Goal: Transaction & Acquisition: Purchase product/service

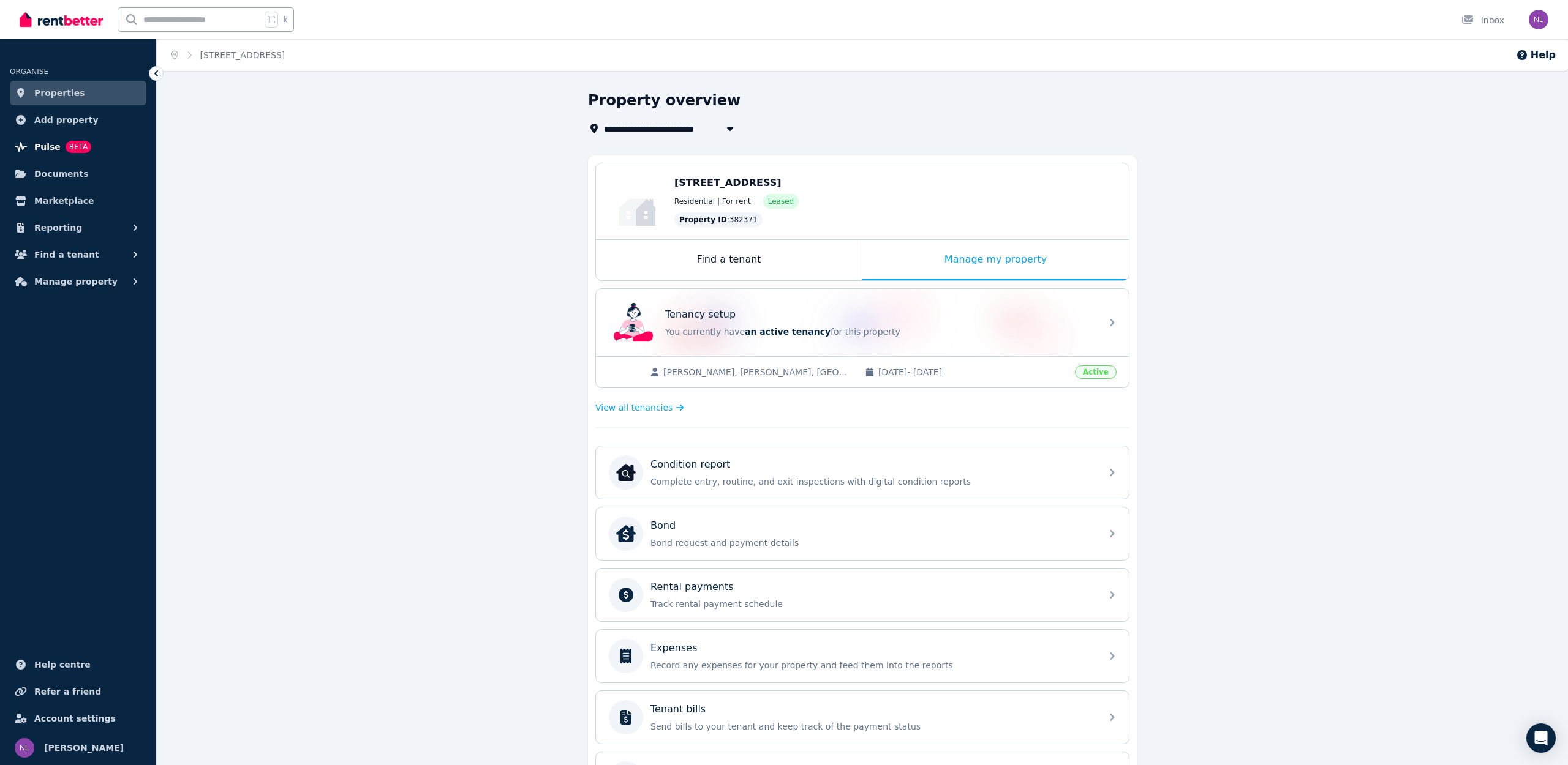
click at [50, 145] on span "Pulse" at bounding box center [47, 147] width 26 height 15
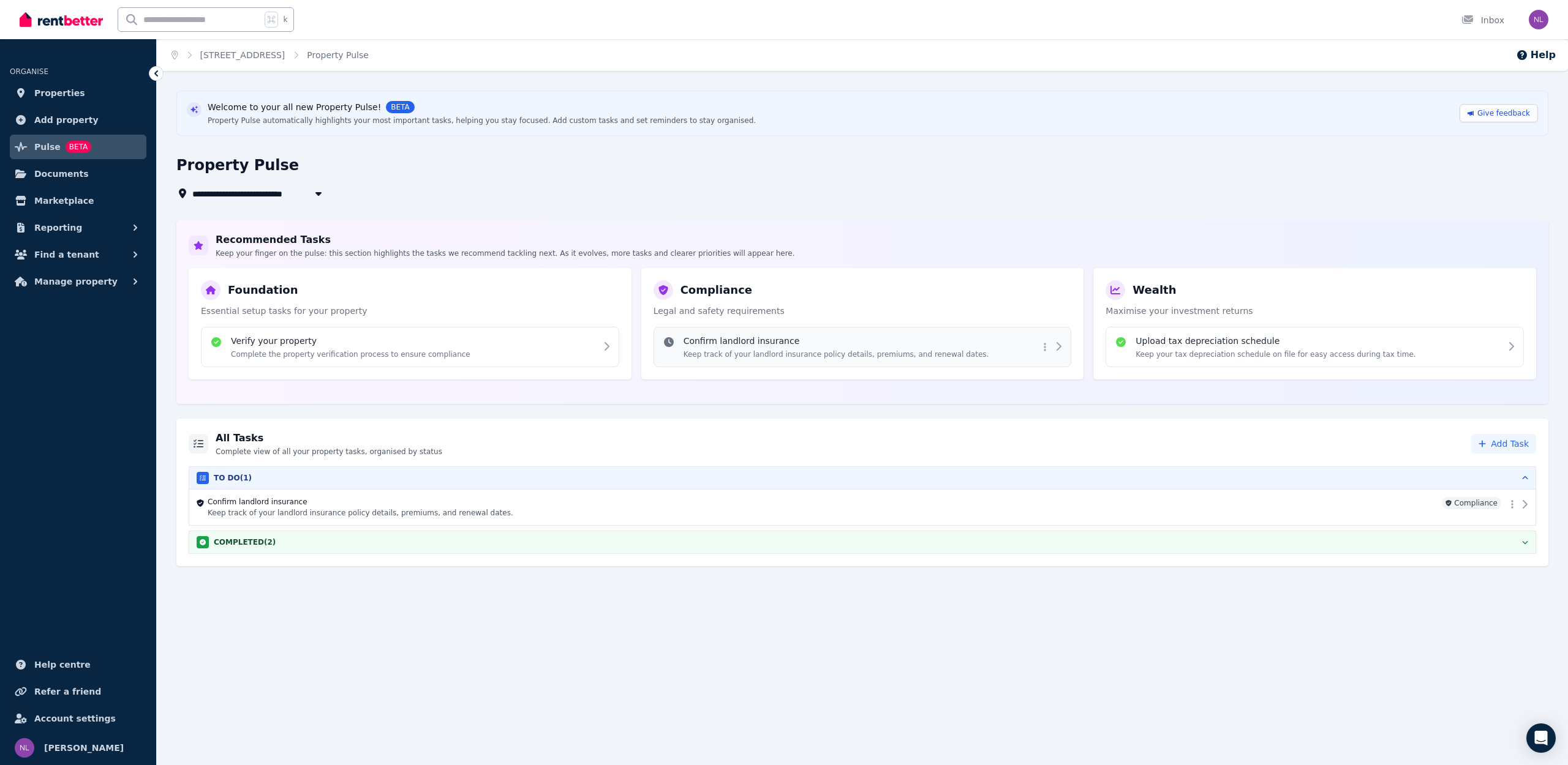
click at [722, 335] on h4 "Confirm landlord insurance" at bounding box center [836, 341] width 305 height 12
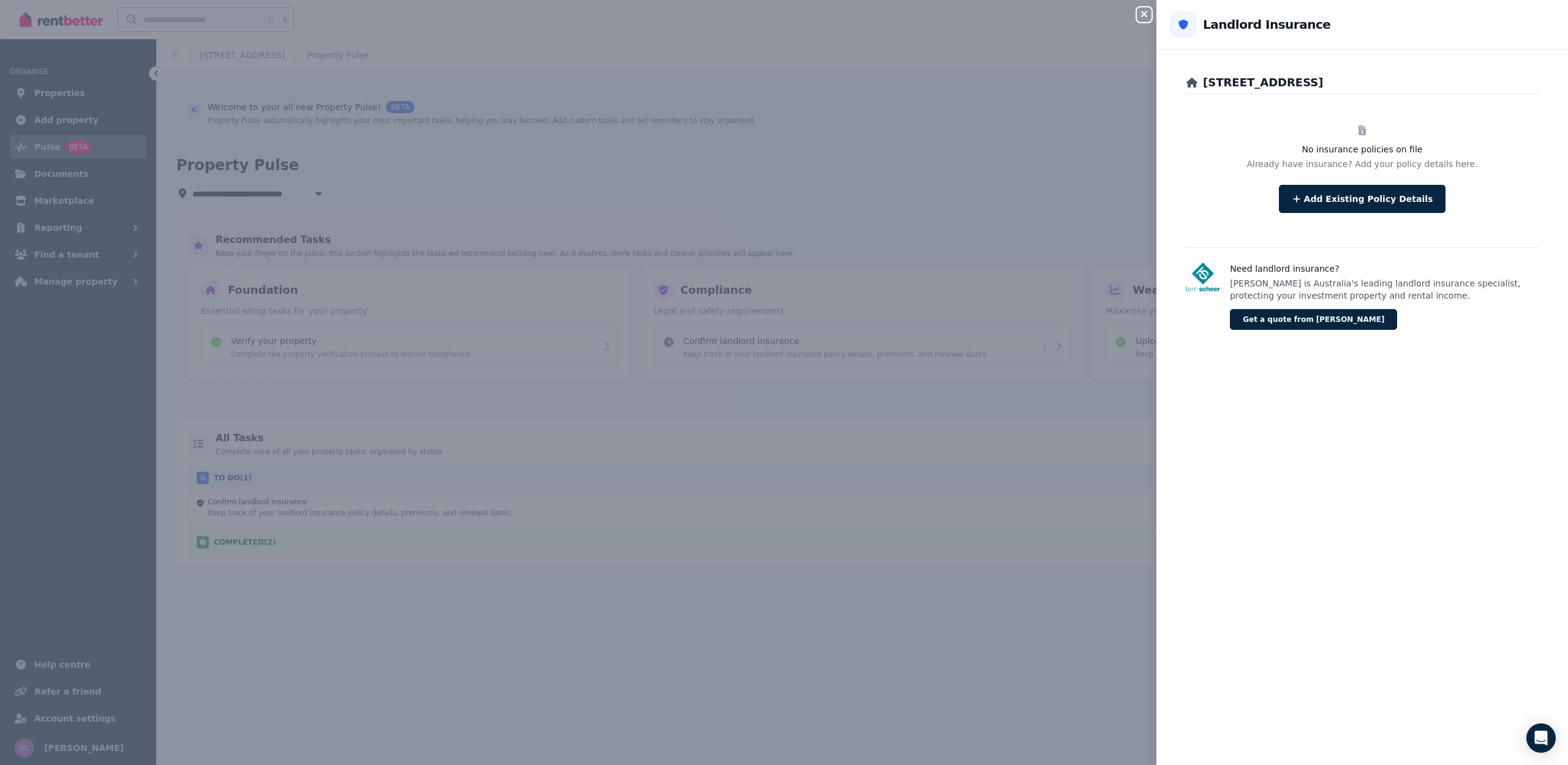
click at [720, 185] on div "Close panel Back to Landlord Insurance 17 Syncarpia St, Marsden Park No insuran…" at bounding box center [784, 382] width 1568 height 765
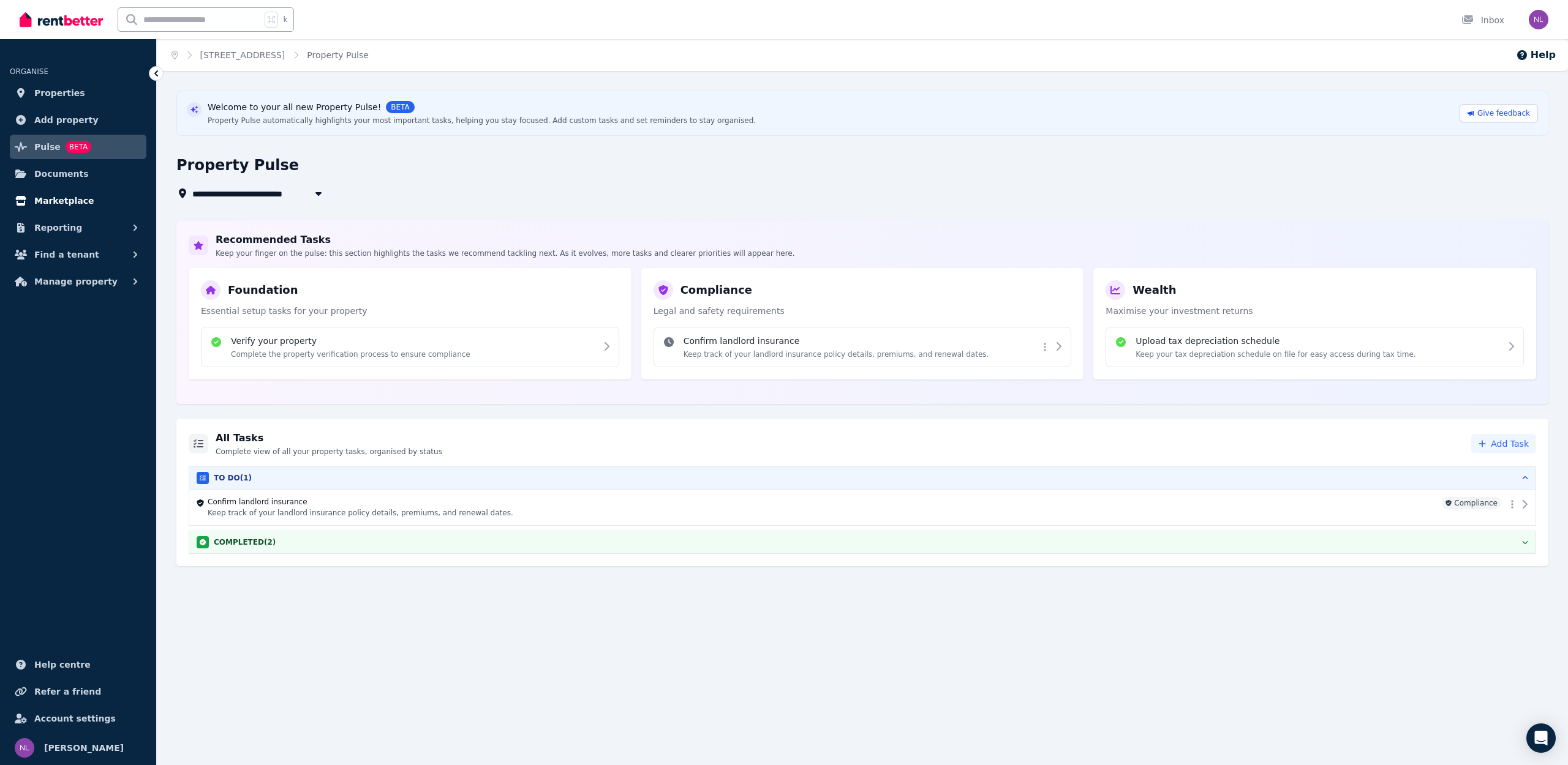
click at [50, 197] on span "Marketplace" at bounding box center [64, 201] width 60 height 15
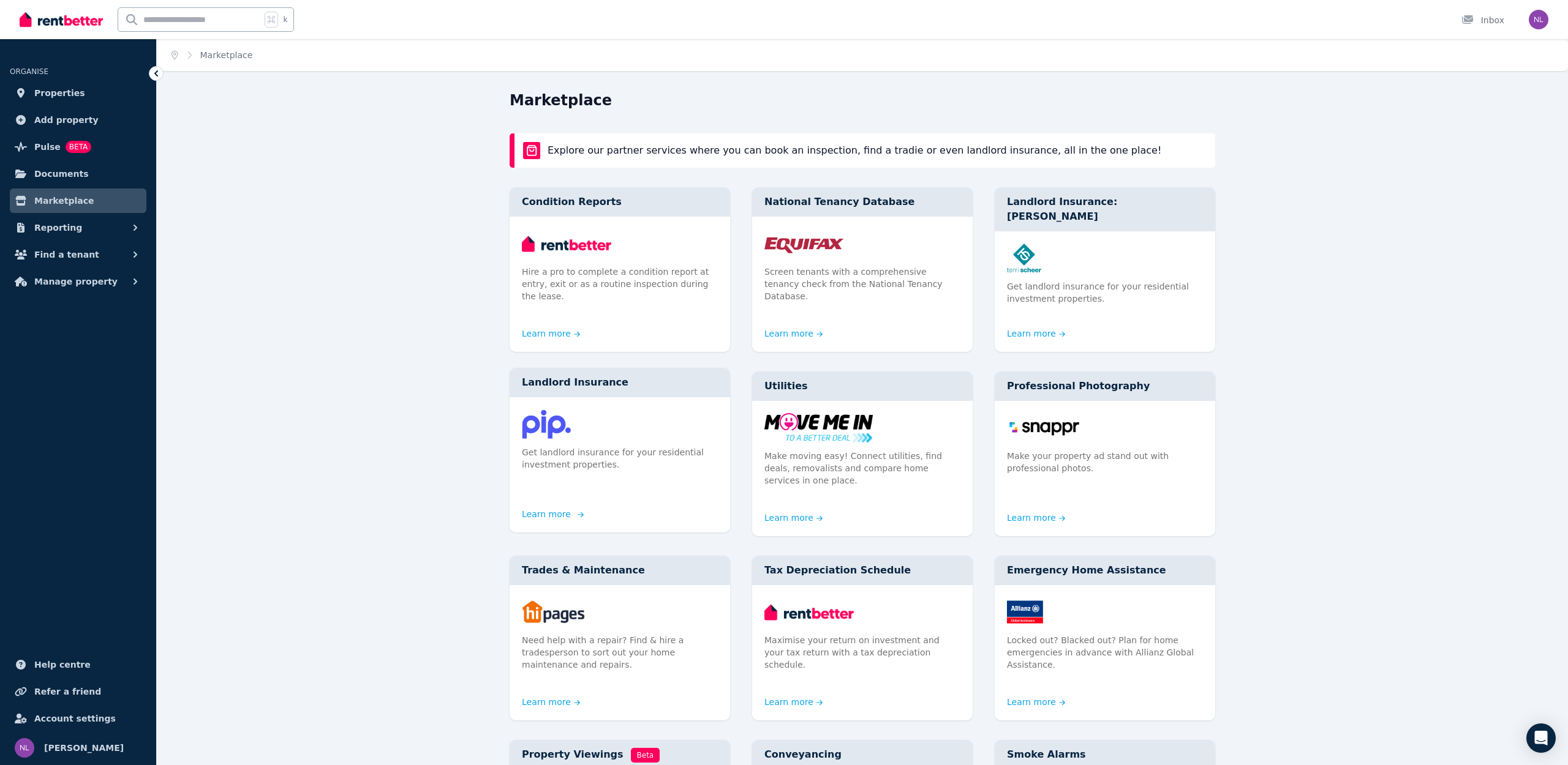
scroll to position [2, 0]
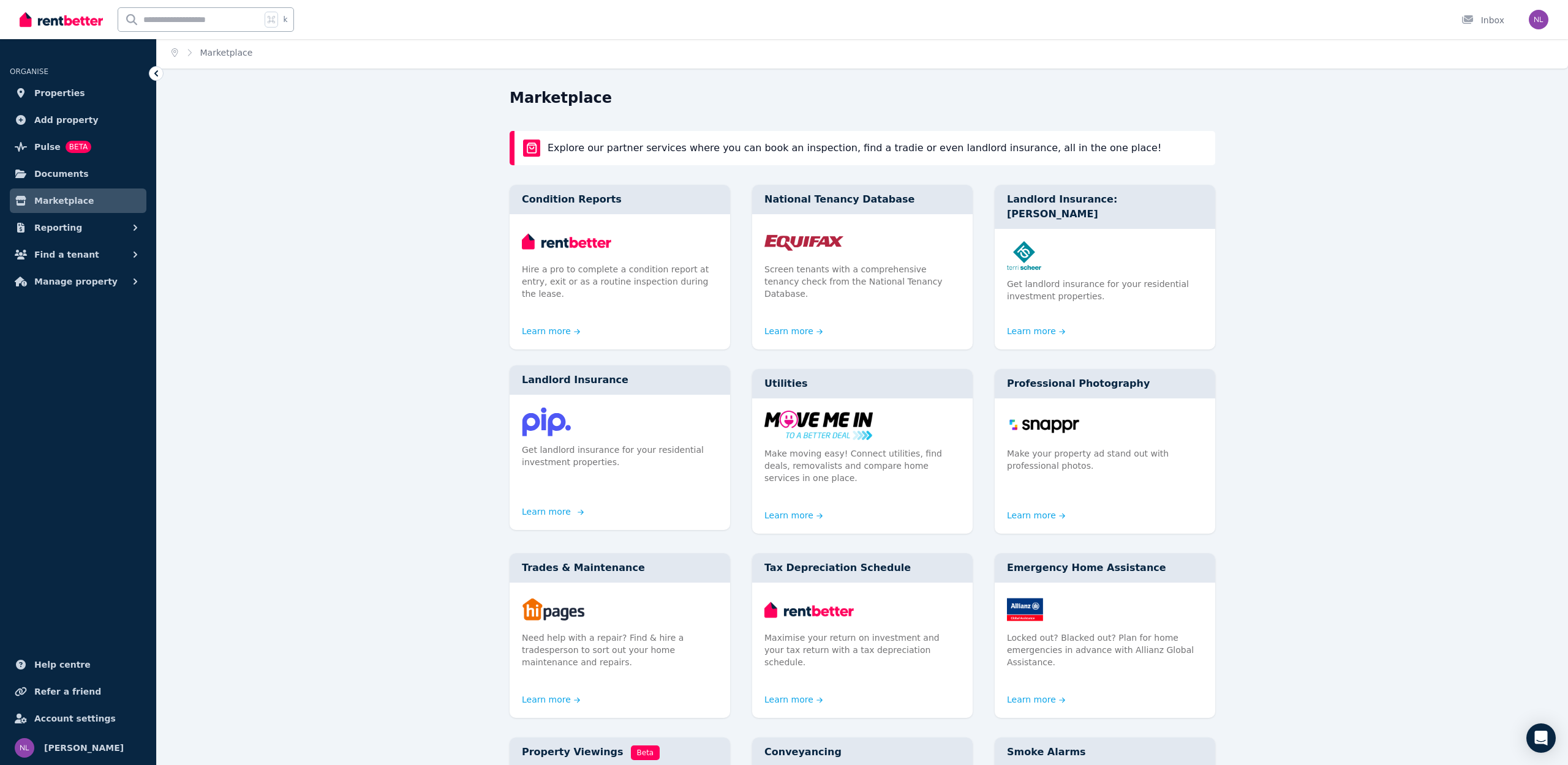
click at [569, 470] on div "Get landlord insurance for your residential investment properties." at bounding box center [620, 443] width 220 height 98
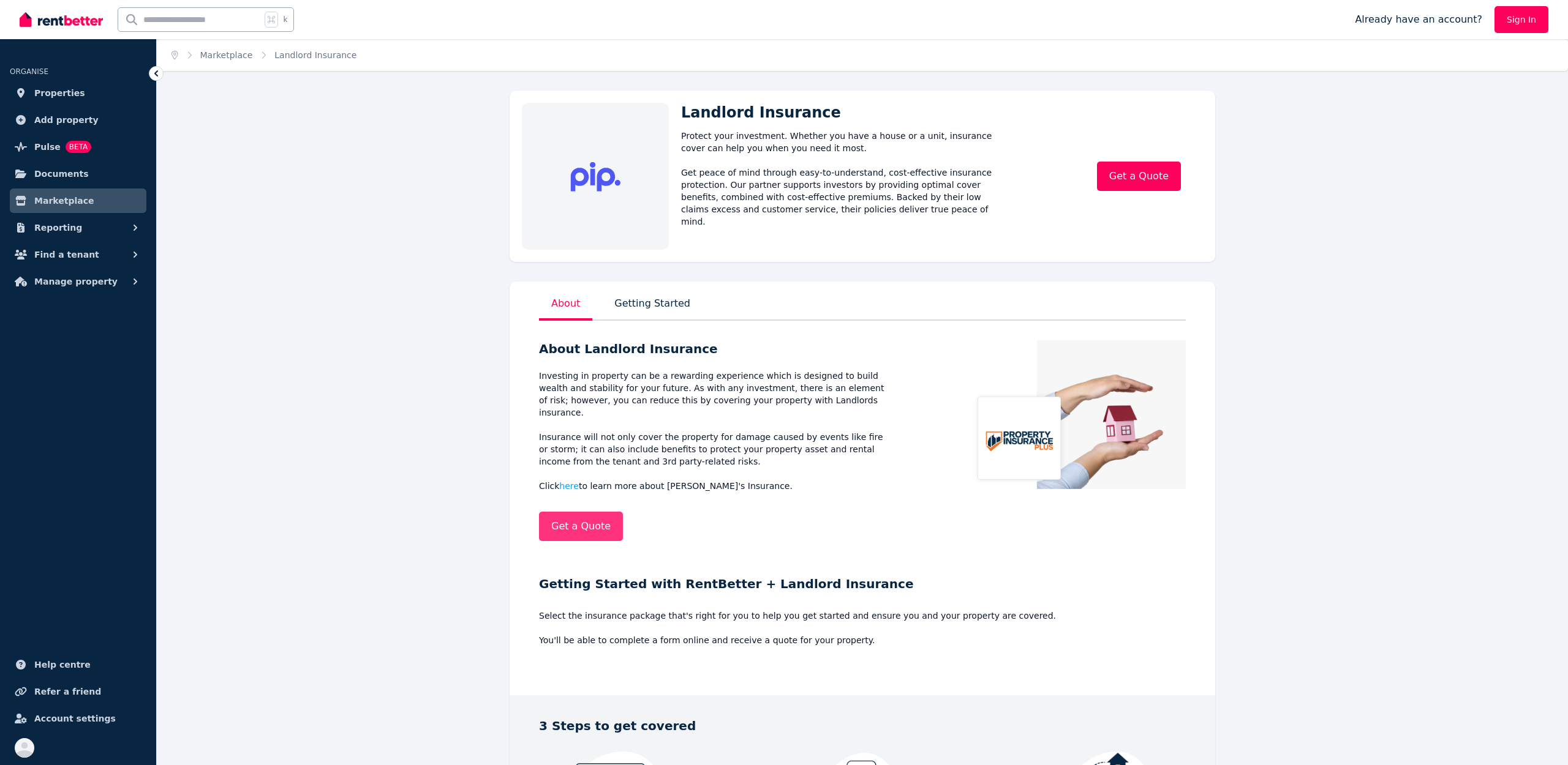
click at [572, 514] on link "Get a Quote" at bounding box center [580, 527] width 84 height 30
